Goal: Task Accomplishment & Management: Manage account settings

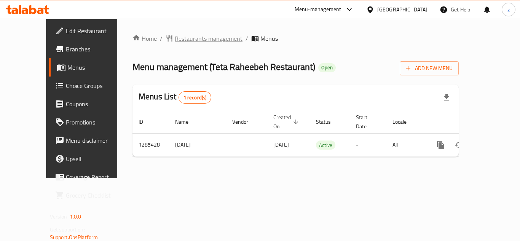
click at [175, 39] on span "Restaurants management" at bounding box center [209, 38] width 68 height 9
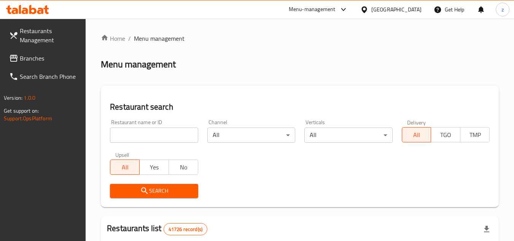
click at [139, 136] on input "search" at bounding box center [154, 135] width 88 height 15
paste input "695874"
type input "695874"
click button "Search" at bounding box center [154, 191] width 88 height 14
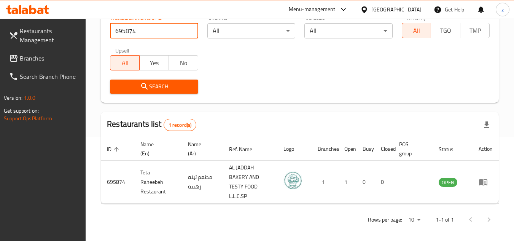
scroll to position [108, 0]
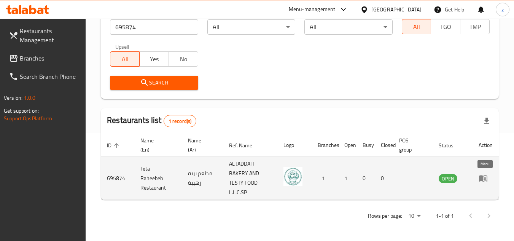
click at [486, 181] on icon "enhanced table" at bounding box center [483, 178] width 8 height 6
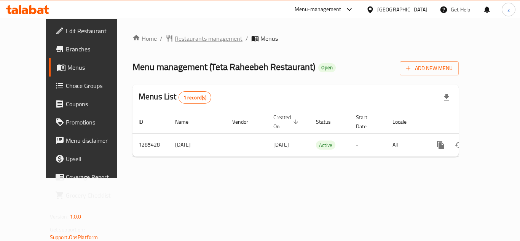
click at [175, 36] on span "Restaurants management" at bounding box center [209, 38] width 68 height 9
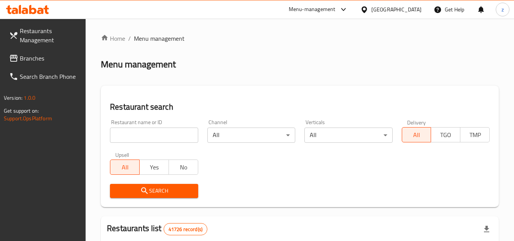
click at [41, 60] on span "Branches" at bounding box center [50, 58] width 60 height 9
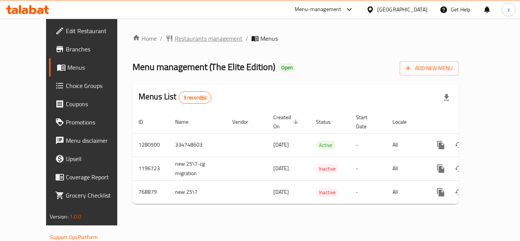
click at [175, 40] on span "Restaurants management" at bounding box center [209, 38] width 68 height 9
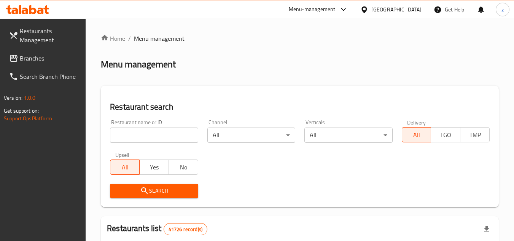
click at [143, 135] on input "search" at bounding box center [154, 135] width 88 height 15
paste input "619905"
type input "619905"
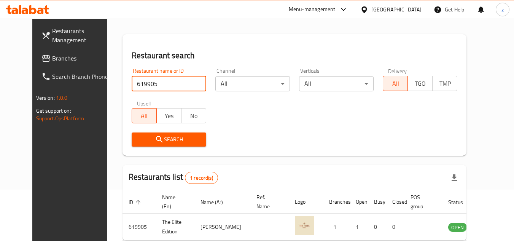
scroll to position [92, 0]
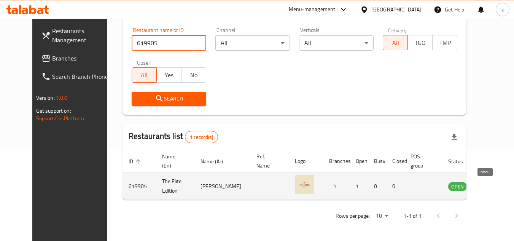
click at [488, 188] on icon "enhanced table" at bounding box center [492, 186] width 9 height 9
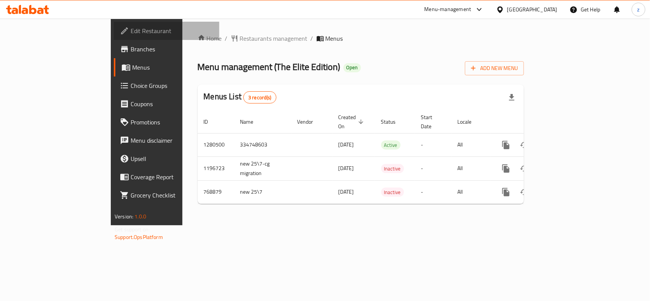
click at [131, 26] on span "Edit Restaurant" at bounding box center [172, 30] width 83 height 9
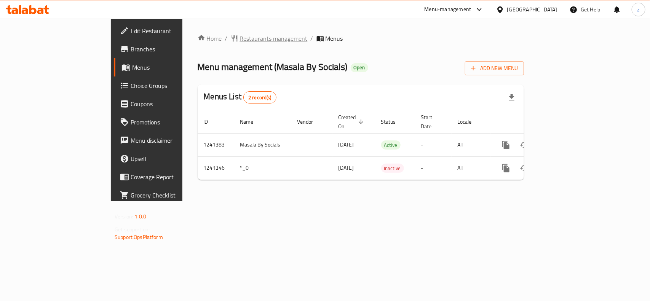
click at [240, 41] on span "Restaurants management" at bounding box center [274, 38] width 68 height 9
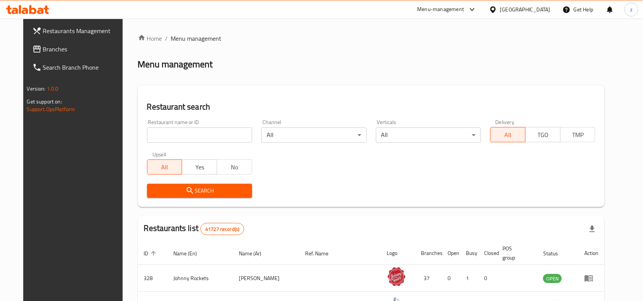
click at [185, 132] on input "search" at bounding box center [199, 135] width 105 height 15
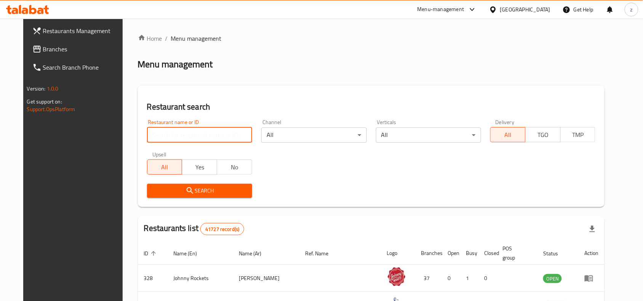
paste input "680640"
type input "680640"
click button "Search" at bounding box center [199, 191] width 105 height 14
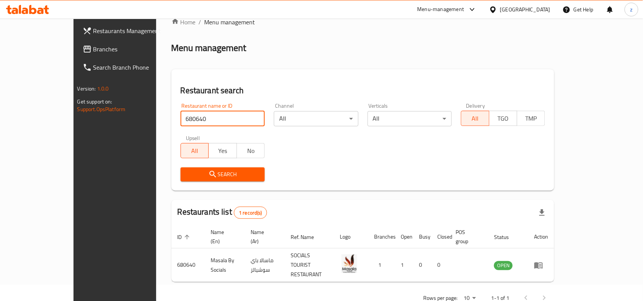
scroll to position [24, 0]
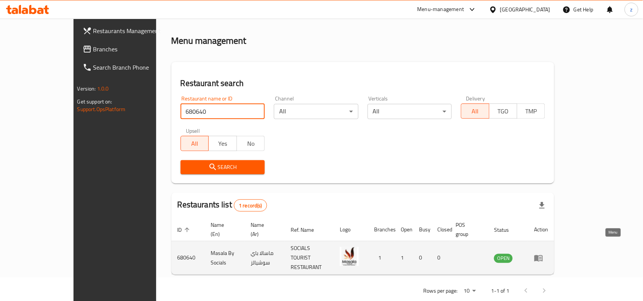
click at [543, 254] on icon "enhanced table" at bounding box center [538, 258] width 9 height 9
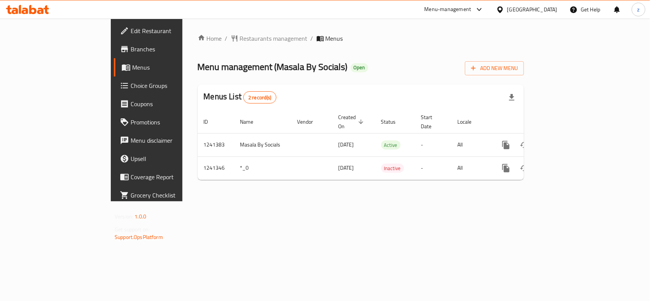
drag, startPoint x: 27, startPoint y: 51, endPoint x: 44, endPoint y: 49, distance: 17.7
click at [131, 51] on span "Branches" at bounding box center [172, 49] width 83 height 9
click at [240, 35] on span "Restaurants management" at bounding box center [274, 38] width 68 height 9
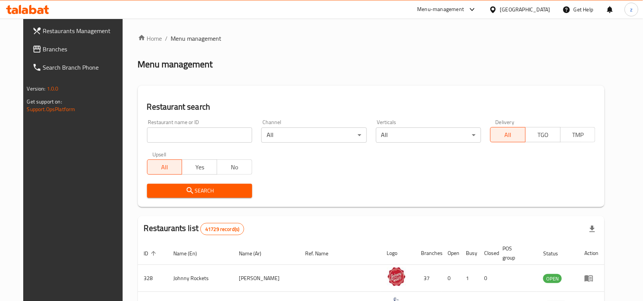
click at [163, 137] on input "search" at bounding box center [199, 135] width 105 height 15
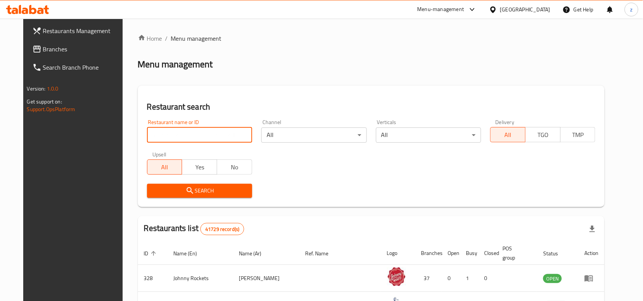
paste input "680640"
type input "680640"
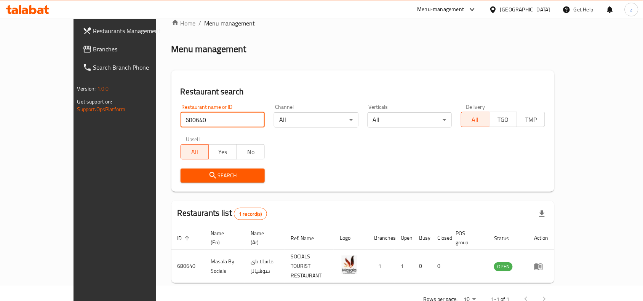
scroll to position [24, 0]
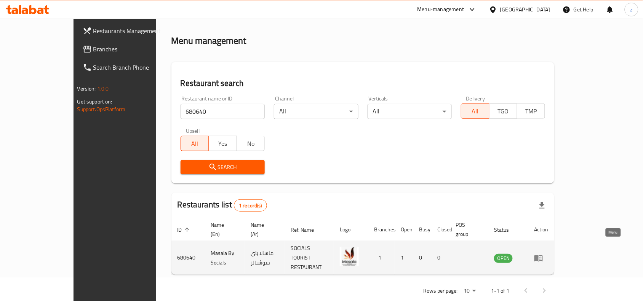
click at [548, 254] on link "enhanced table" at bounding box center [541, 258] width 14 height 9
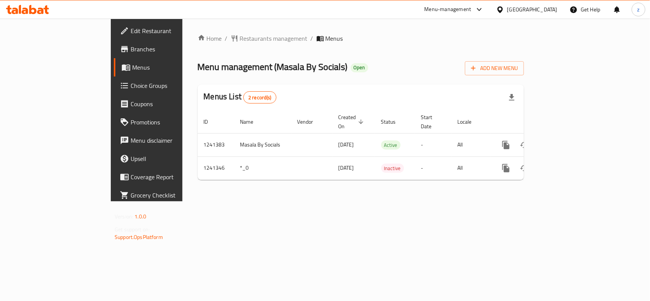
drag, startPoint x: 43, startPoint y: 50, endPoint x: 65, endPoint y: 57, distance: 24.0
click at [131, 50] on span "Branches" at bounding box center [172, 49] width 83 height 9
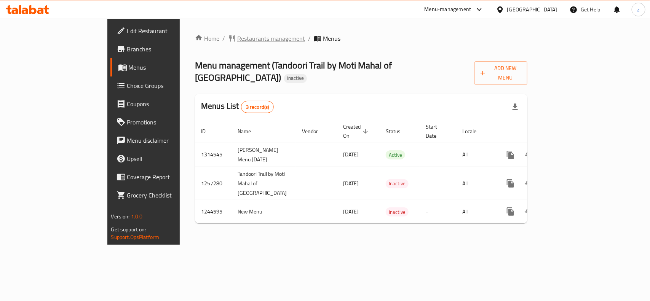
click at [237, 43] on span "Restaurants management" at bounding box center [271, 38] width 68 height 9
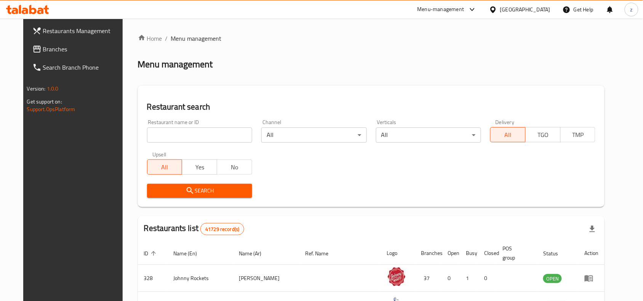
click at [166, 135] on input "search" at bounding box center [199, 135] width 105 height 15
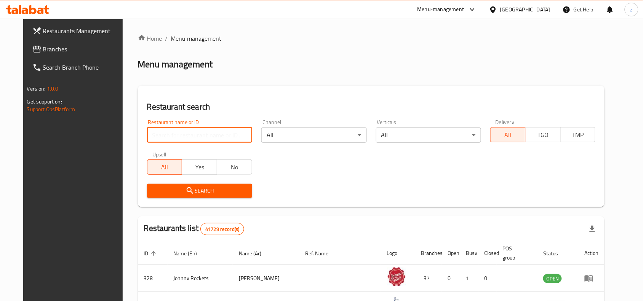
paste input "682125"
type input "682125"
click button "Search" at bounding box center [199, 191] width 105 height 14
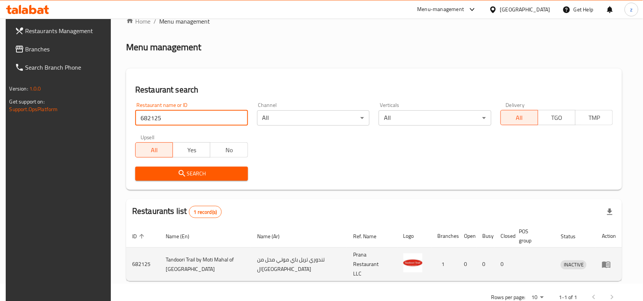
scroll to position [32, 0]
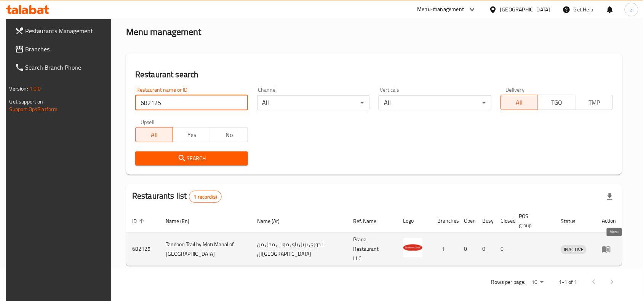
click at [610, 246] on icon "enhanced table" at bounding box center [606, 249] width 8 height 6
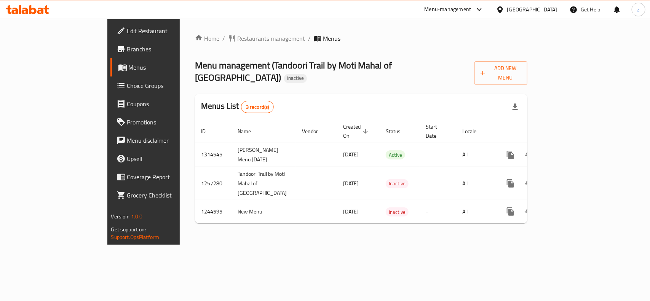
click at [127, 29] on span "Edit Restaurant" at bounding box center [168, 30] width 83 height 9
